Goal: Task Accomplishment & Management: Manage account settings

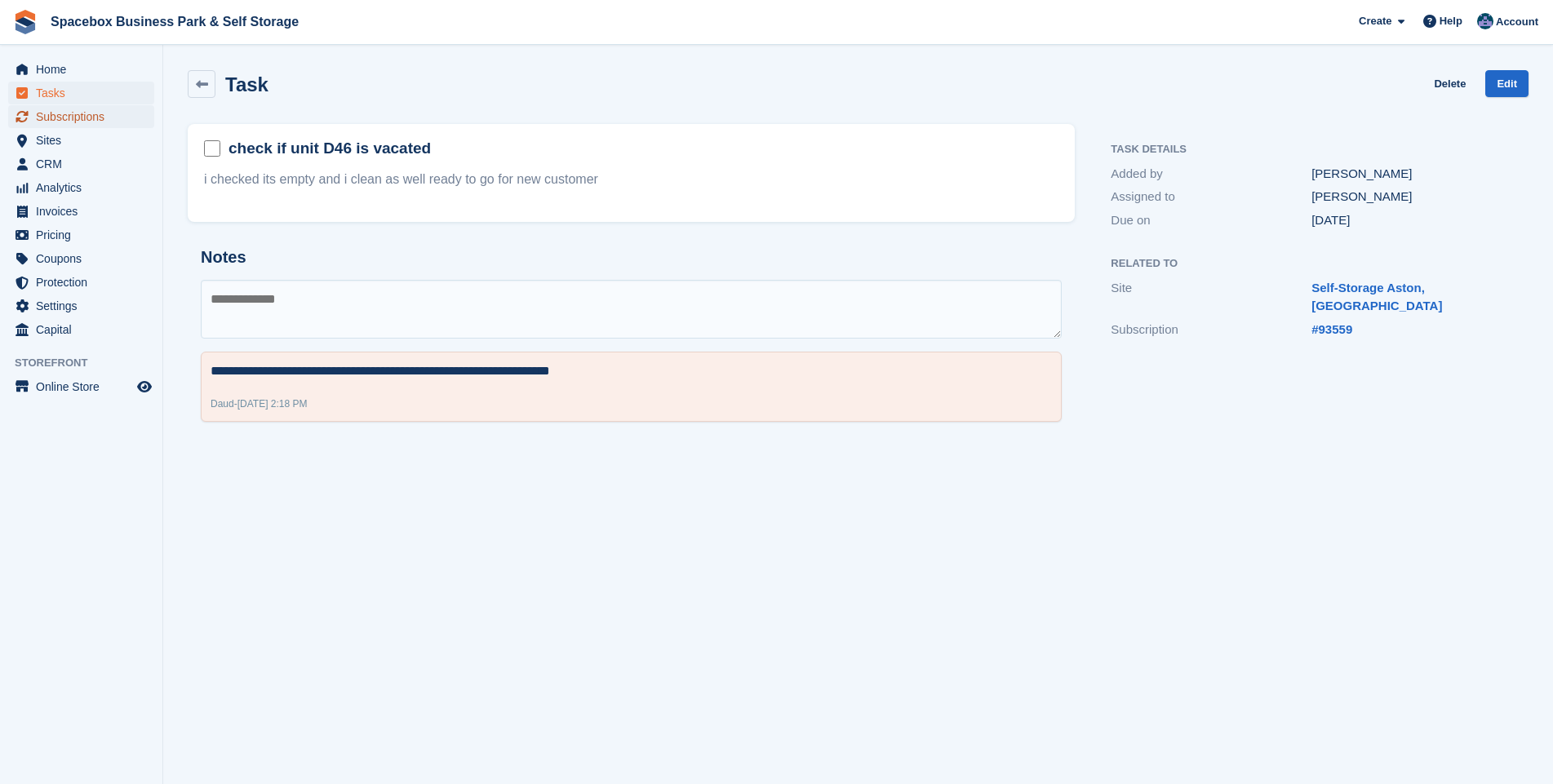
click at [60, 116] on span "Subscriptions" at bounding box center [85, 116] width 98 height 23
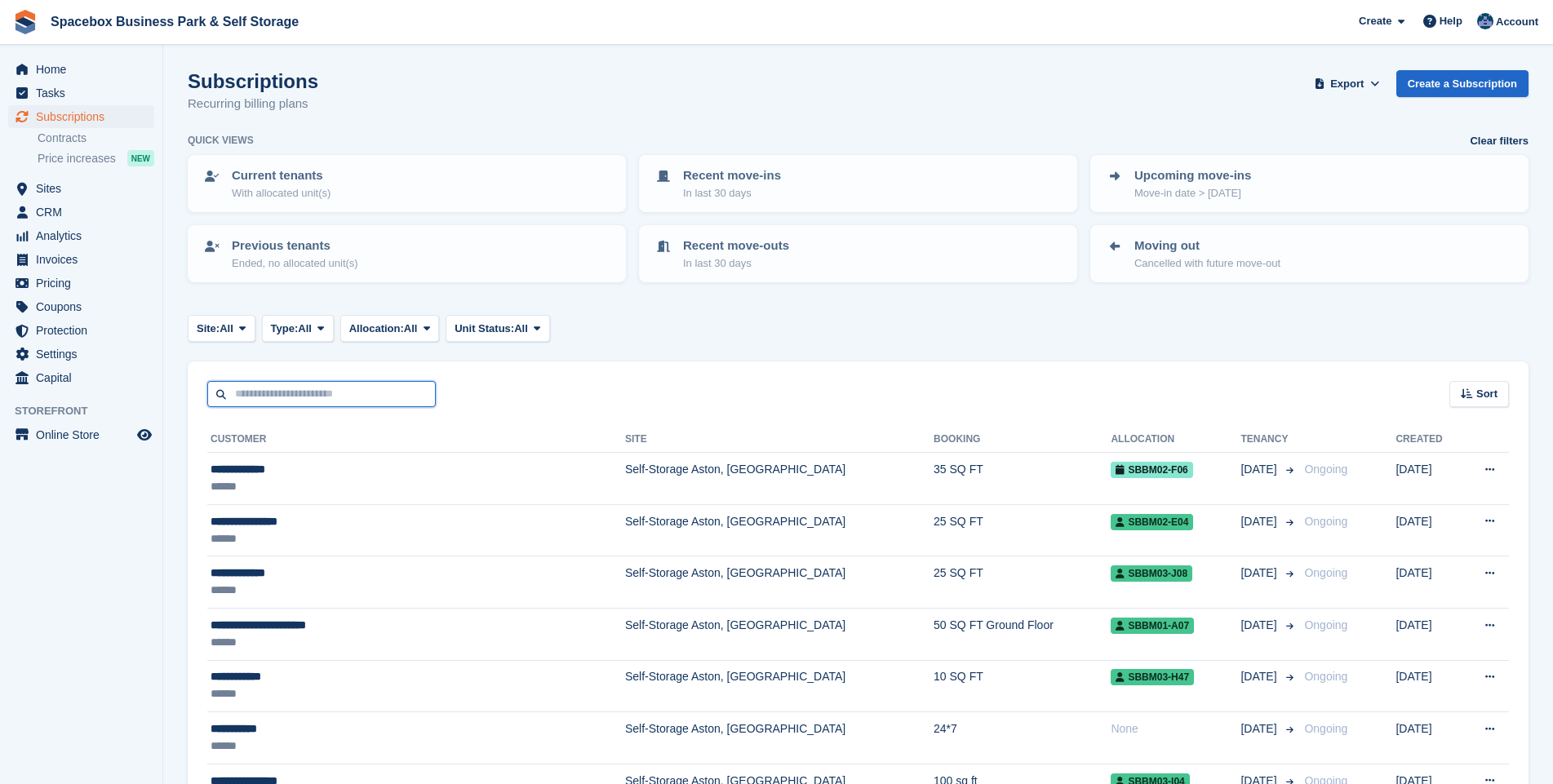
click at [263, 395] on input "text" at bounding box center [321, 394] width 228 height 27
type input "****"
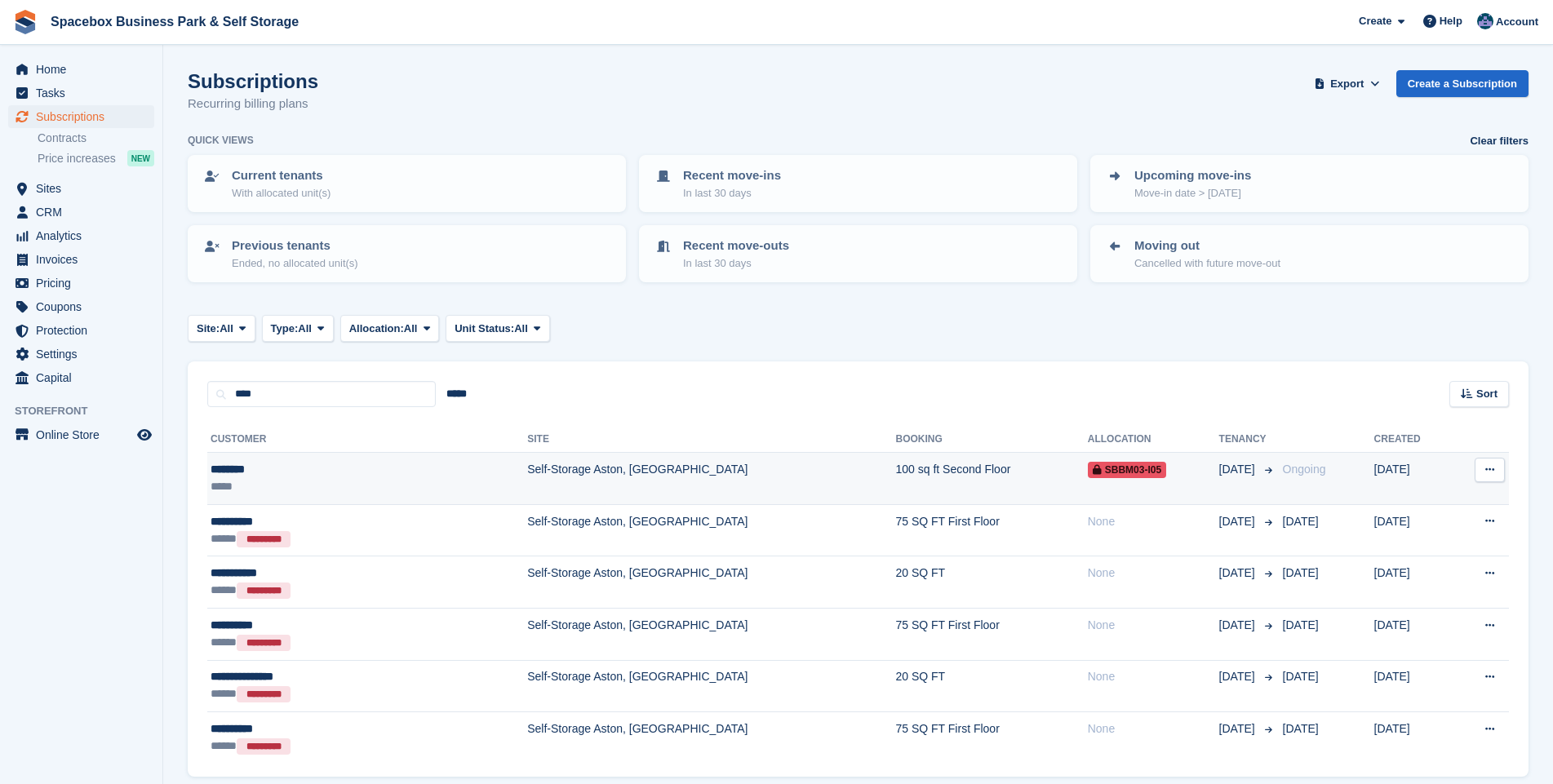
click at [527, 475] on td "Self-Storage Aston, [GEOGRAPHIC_DATA]" at bounding box center [711, 479] width 368 height 52
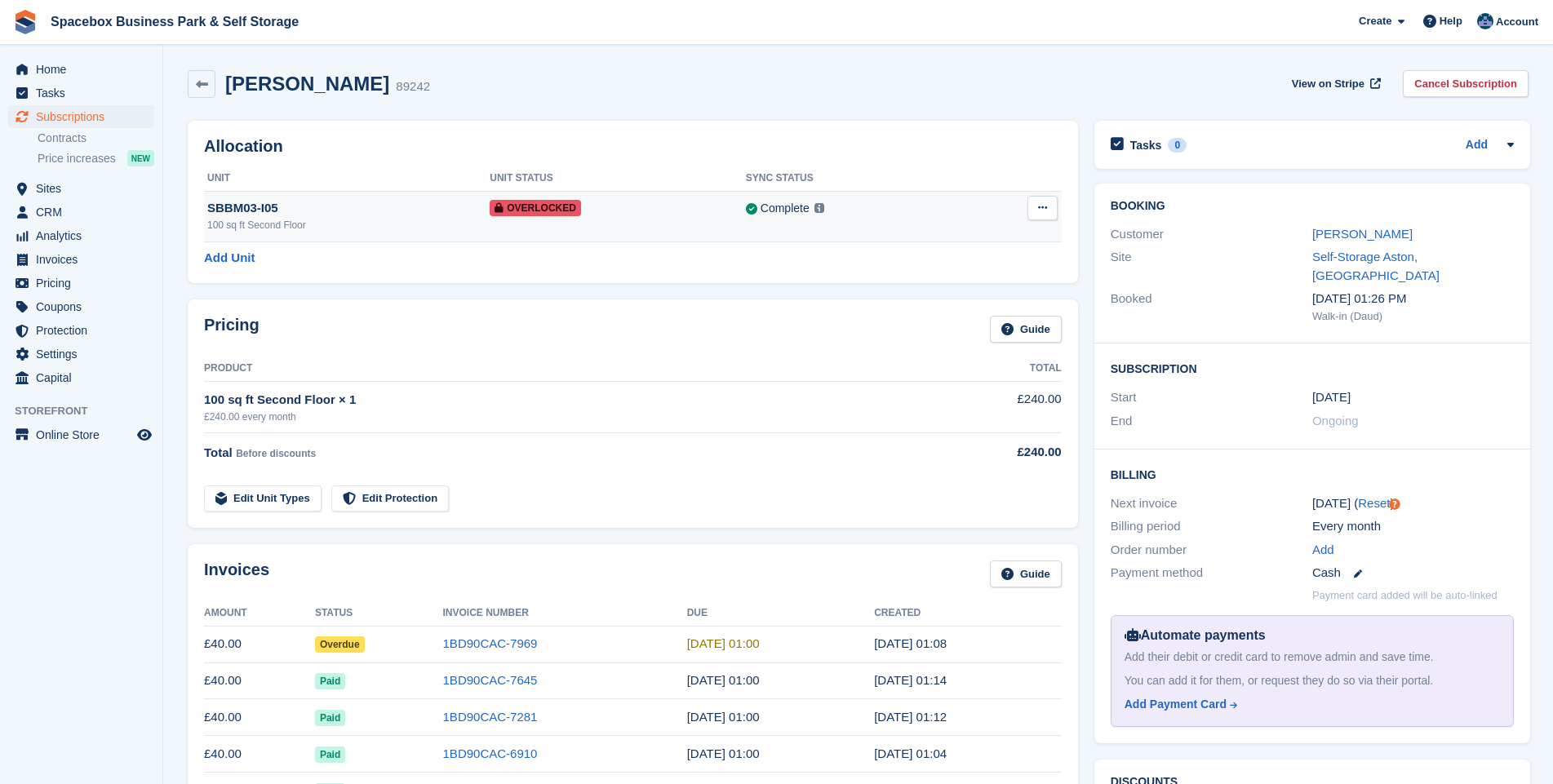
click at [1034, 206] on button at bounding box center [1041, 208] width 30 height 24
click at [960, 240] on p "Remove Overlock" at bounding box center [978, 240] width 142 height 22
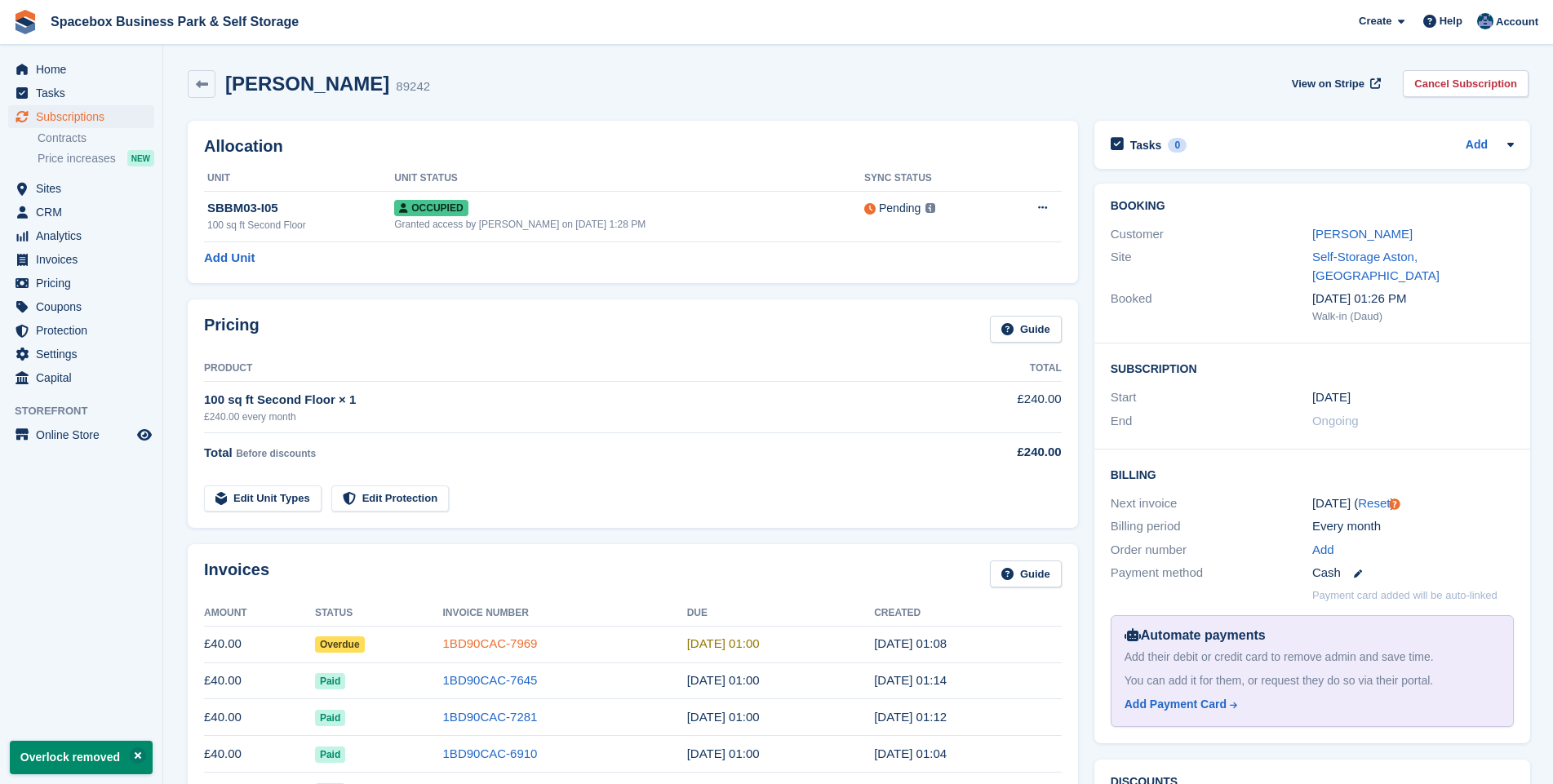
click at [481, 641] on link "1BD90CAC-7969" at bounding box center [490, 642] width 95 height 14
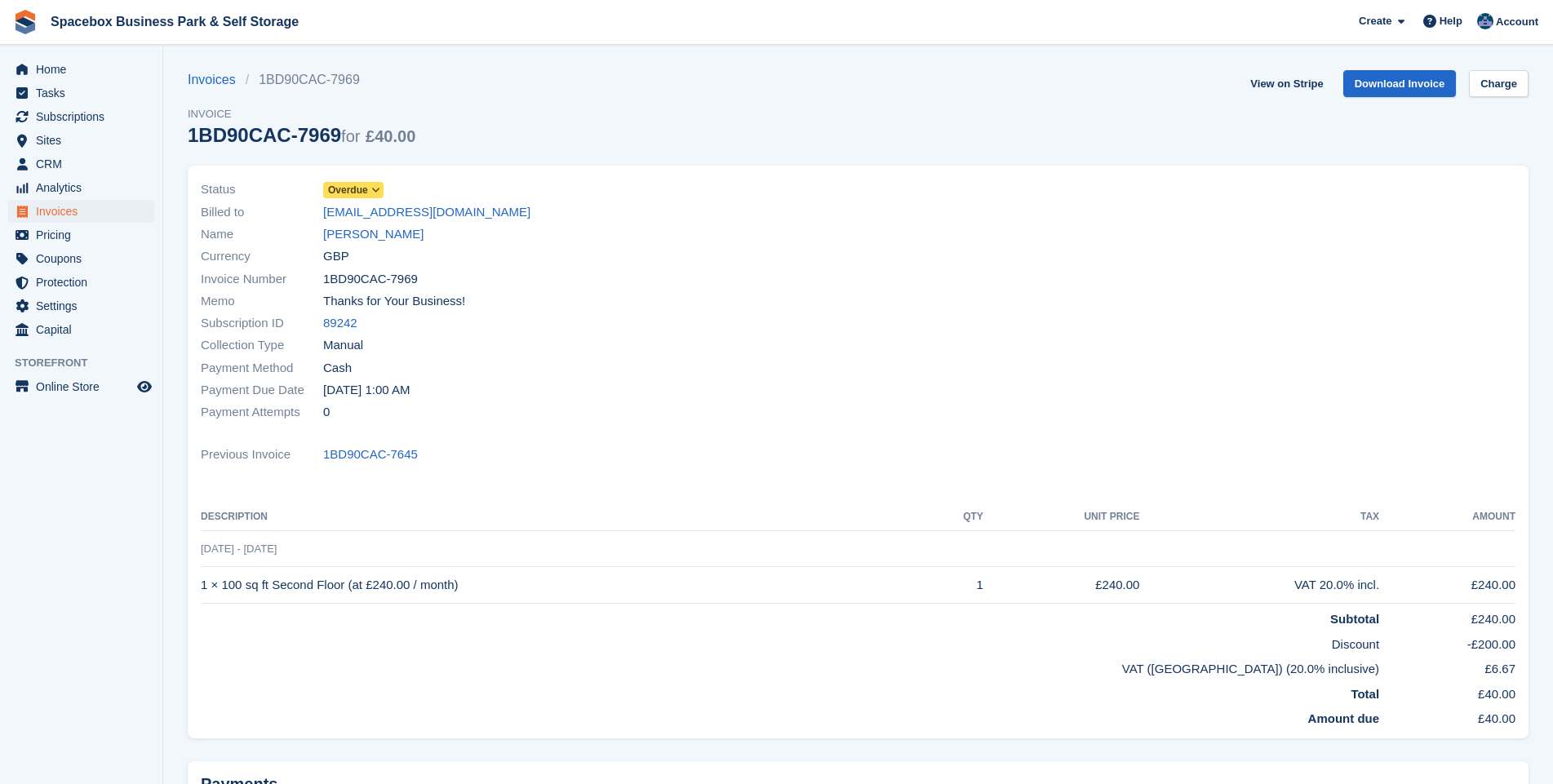
click at [374, 193] on icon at bounding box center [375, 189] width 9 height 10
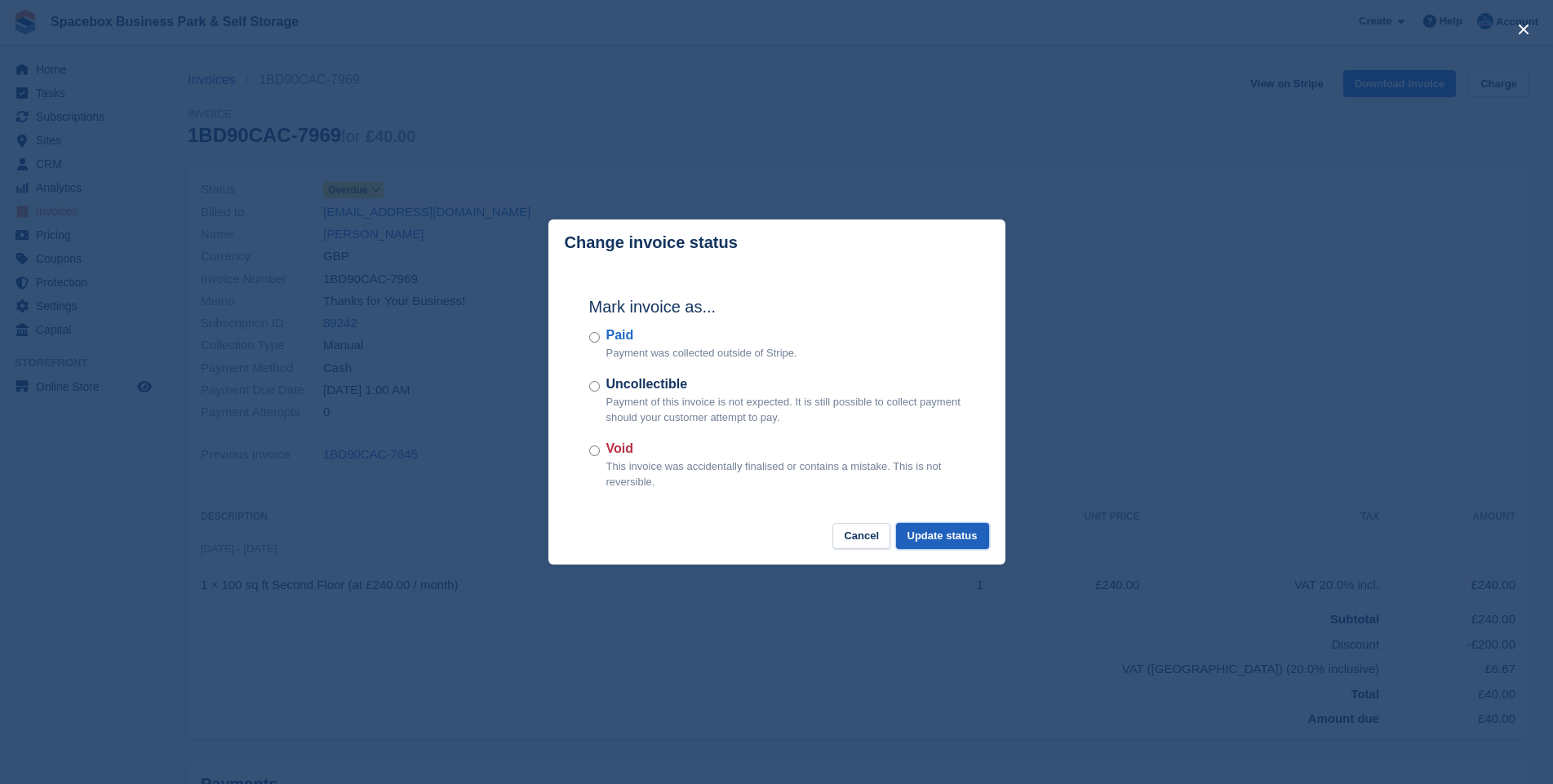
click at [942, 532] on button "Update status" at bounding box center [942, 537] width 93 height 27
